Goal: Information Seeking & Learning: Learn about a topic

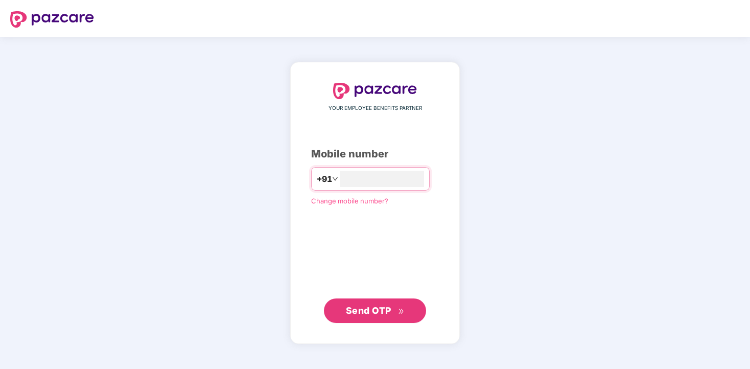
type input "**********"
click at [390, 315] on span "Send OTP" at bounding box center [375, 310] width 59 height 14
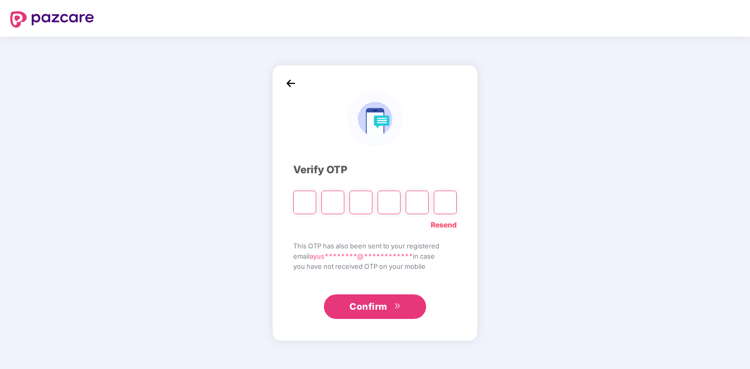
paste input "*"
type input "*"
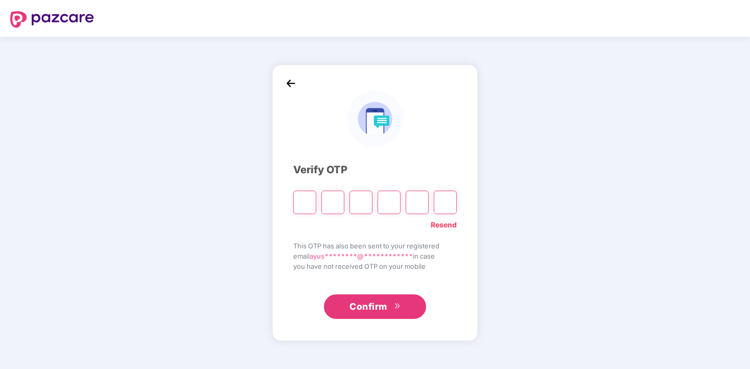
type input "*"
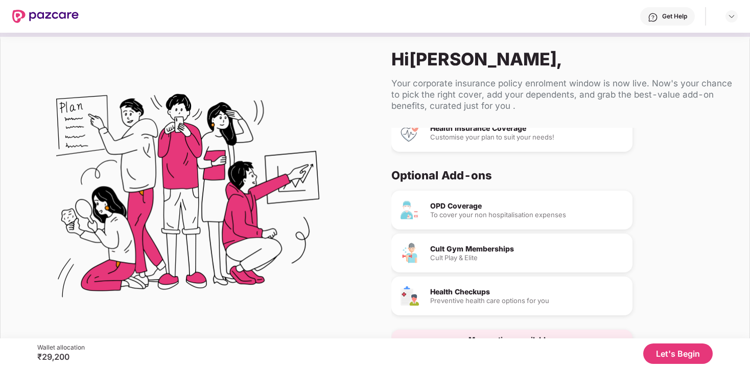
scroll to position [55, 0]
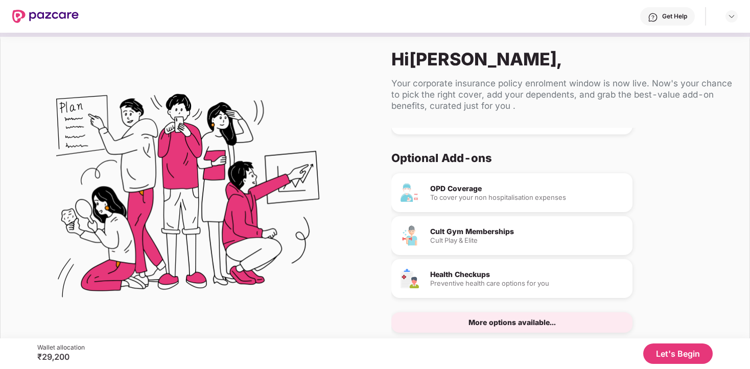
click at [671, 357] on button "Let's Begin" at bounding box center [677, 353] width 69 height 20
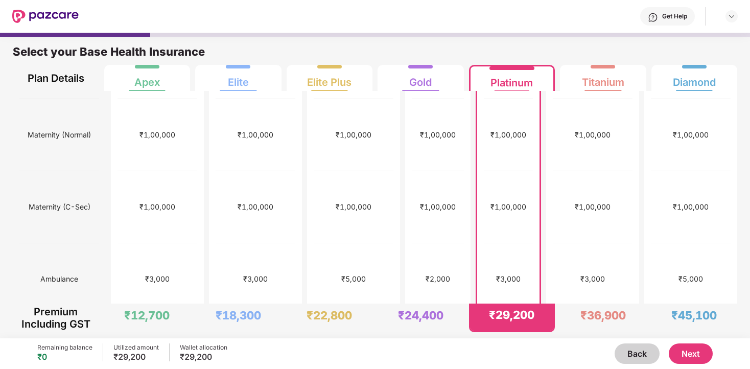
scroll to position [0, 0]
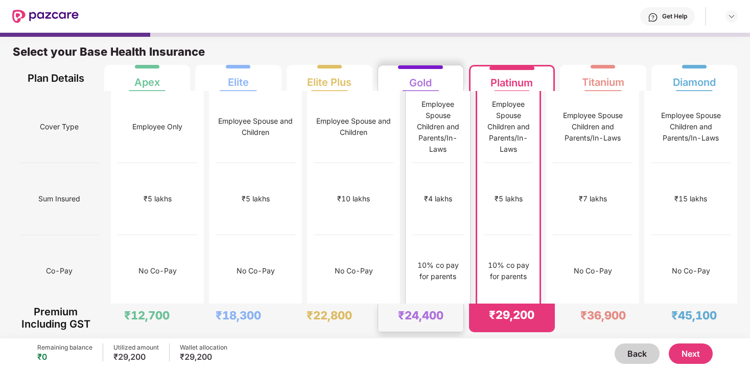
click at [419, 259] on div "10% co pay for parents" at bounding box center [437, 270] width 51 height 22
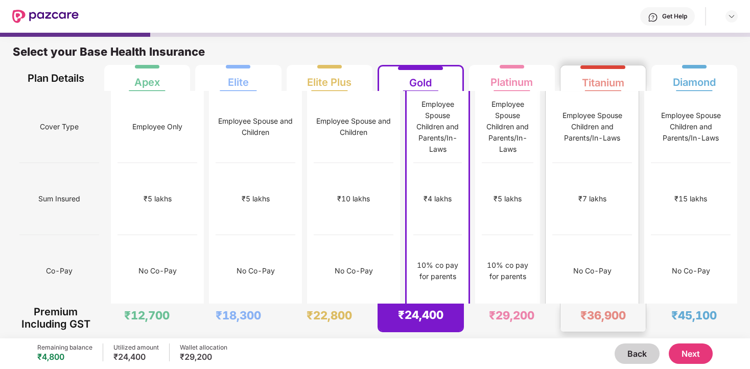
click at [599, 265] on div "No Co-Pay" at bounding box center [592, 270] width 38 height 11
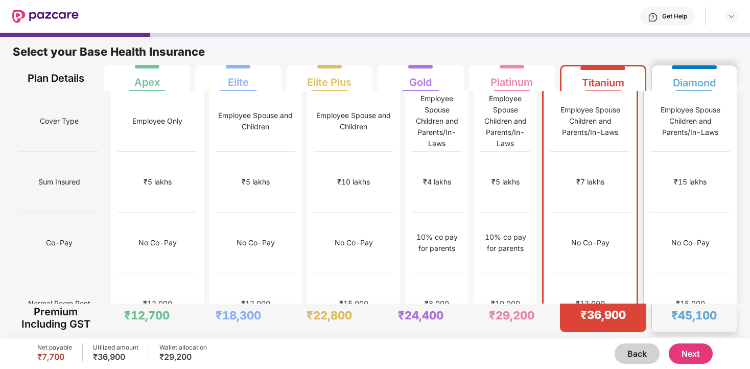
click at [665, 212] on div "No Co-Pay" at bounding box center [690, 242] width 80 height 61
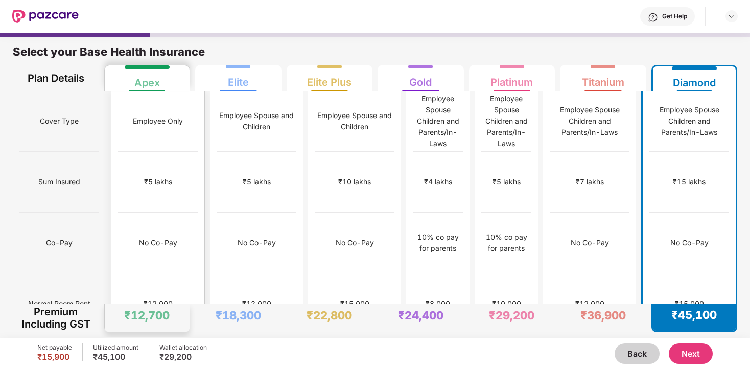
click at [160, 176] on div "₹5 lakhs" at bounding box center [158, 181] width 28 height 11
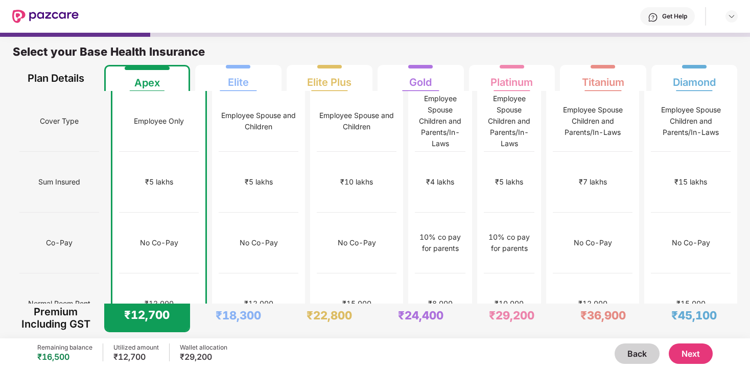
click at [635, 353] on button "Back" at bounding box center [636, 353] width 45 height 20
